Goal: Task Accomplishment & Management: Complete application form

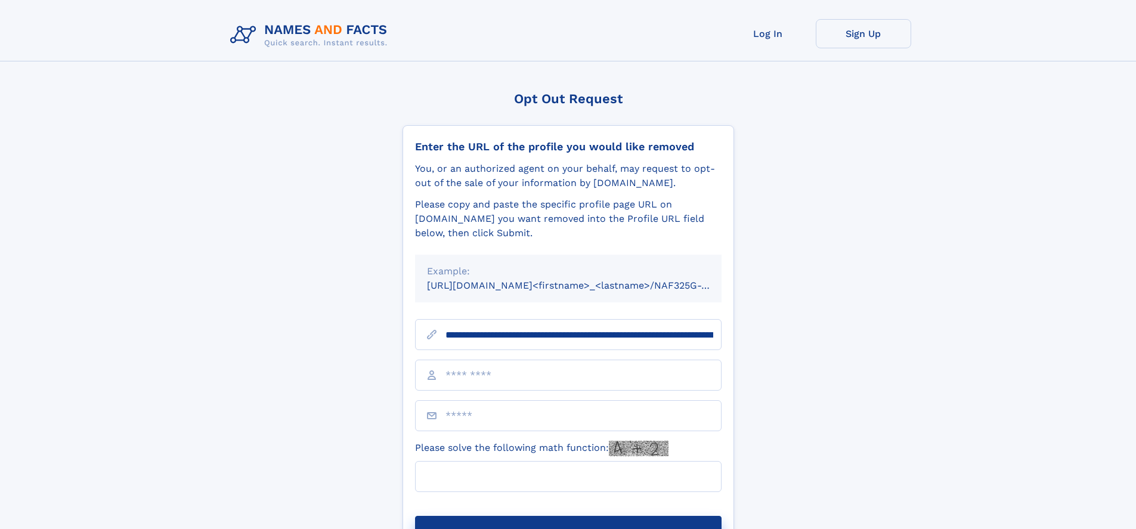
type input "**********"
type input "*"
click at [568, 516] on button "Submit Opt Out Request" at bounding box center [568, 535] width 307 height 38
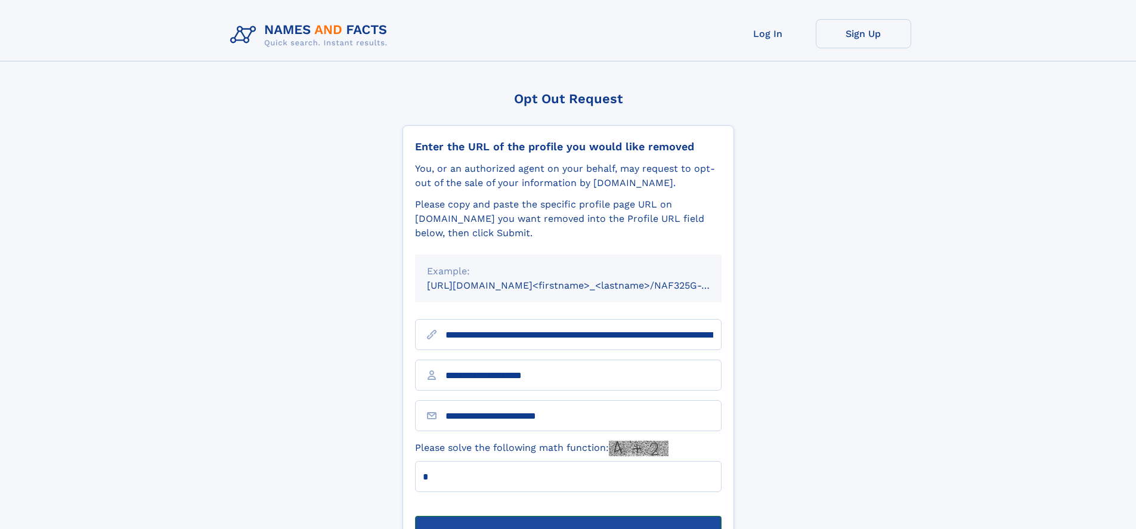
scroll to position [38, 0]
